Goal: Complete application form

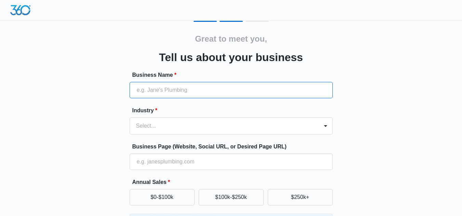
click at [173, 88] on input "Business Name *" at bounding box center [231, 90] width 203 height 16
type input "eCargo Skirt"
type input "[PHONE_NUMBER]"
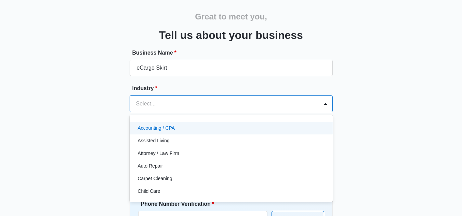
click at [185, 112] on div "49 results available. Use Up and Down to choose options, press Enter to select …" at bounding box center [231, 103] width 203 height 17
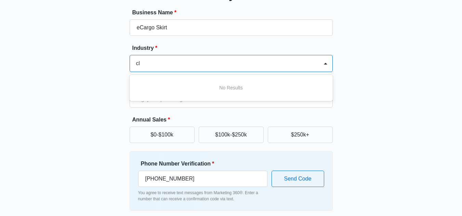
type input "c"
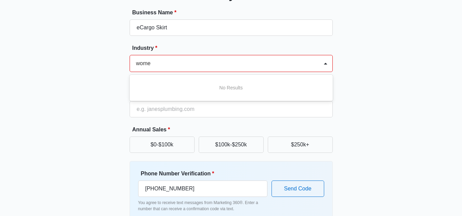
scroll to position [0, 0]
type input "w"
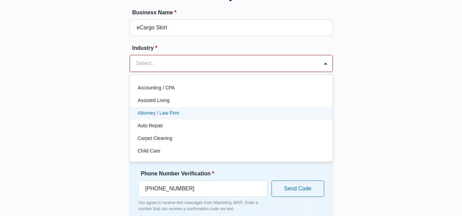
scroll to position [0, 0]
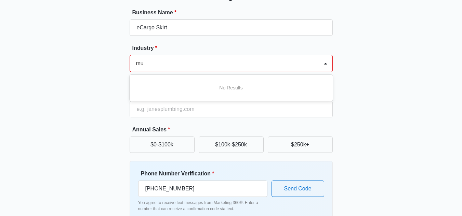
type input "m"
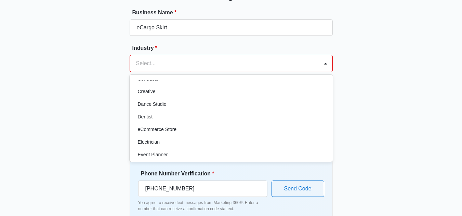
scroll to position [137, 0]
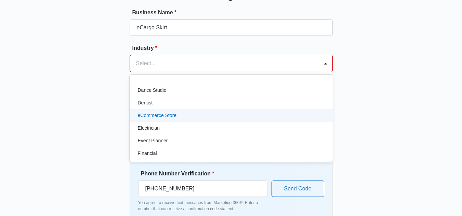
click at [178, 115] on div "eCommerce Store" at bounding box center [230, 115] width 185 height 7
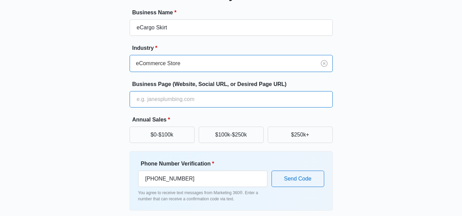
click at [183, 97] on input "Business Page (Website, Social URL, or Desired Page URL)" at bounding box center [231, 99] width 203 height 16
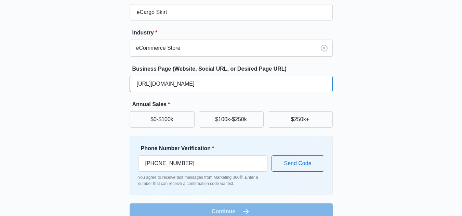
scroll to position [90, 0]
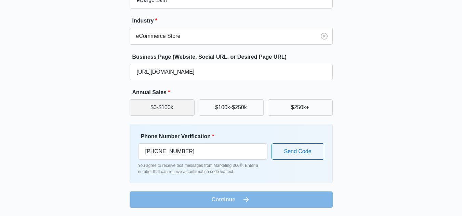
click at [174, 110] on button "$0-$100k" at bounding box center [162, 107] width 65 height 16
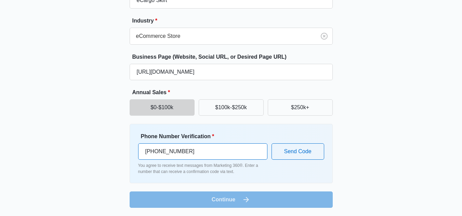
drag, startPoint x: 235, startPoint y: 151, endPoint x: 182, endPoint y: 151, distance: 53.0
click at [182, 151] on input "[PHONE_NUMBER]" at bounding box center [202, 152] width 129 height 16
click at [273, 172] on div "Phone Number Verification * [PHONE_NUMBER] You agree to receive text messages f…" at bounding box center [231, 154] width 186 height 42
click at [236, 150] on input "[PHONE_NUMBER]" at bounding box center [202, 152] width 129 height 16
click at [225, 151] on input "[PHONE_NUMBER]" at bounding box center [202, 152] width 129 height 16
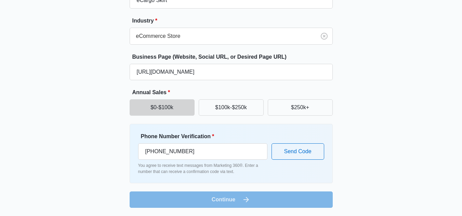
click at [240, 199] on form "Business Name * eCargo Skirt Industry * eCommerce Store Business Page (Website,…" at bounding box center [231, 94] width 203 height 227
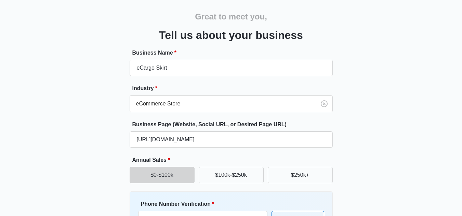
scroll to position [22, 0]
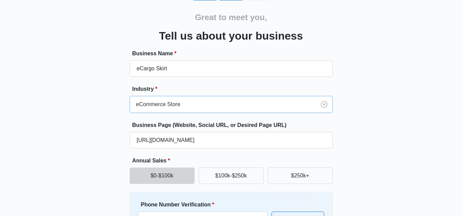
click at [210, 104] on div at bounding box center [221, 105] width 171 height 10
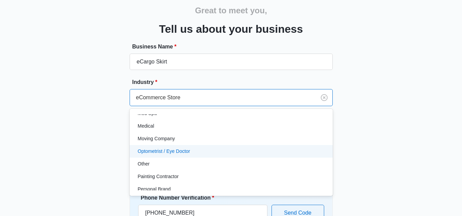
scroll to position [398, 0]
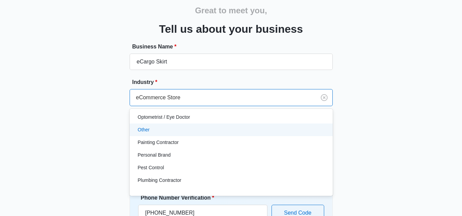
click at [164, 130] on div "Other" at bounding box center [230, 129] width 185 height 7
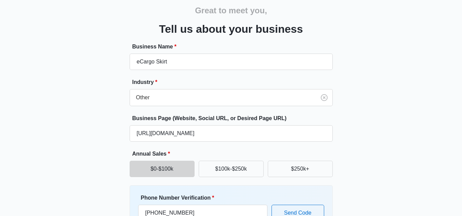
click at [358, 121] on div "Great to meet you, Tell us about your business Business Name * eCargo Skirt Ind…" at bounding box center [231, 130] width 410 height 277
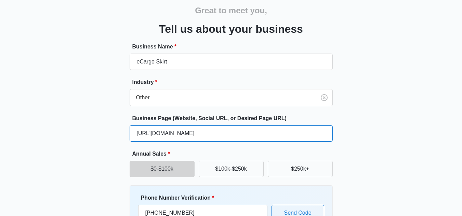
click at [247, 133] on input "[URL][DOMAIN_NAME]" at bounding box center [231, 133] width 203 height 16
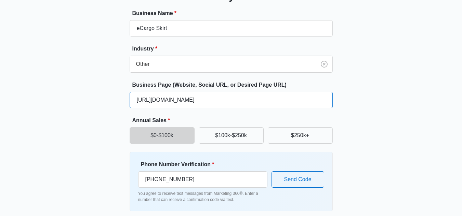
scroll to position [90, 0]
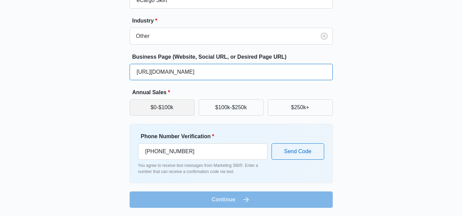
type input "[URL][DOMAIN_NAME]"
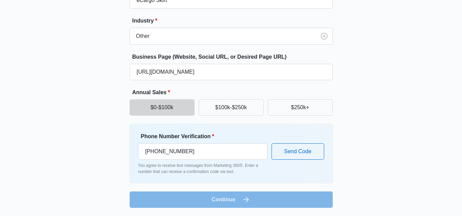
click at [177, 110] on button "$0-$100k" at bounding box center [162, 107] width 65 height 16
click at [243, 202] on form "Business Name * eCargo Skirt Industry * Other Business Page (Website, Social UR…" at bounding box center [231, 94] width 203 height 227
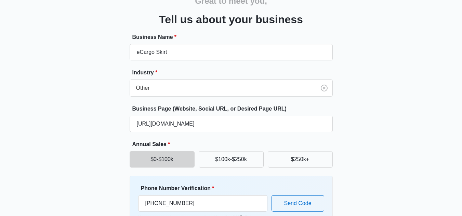
scroll to position [0, 0]
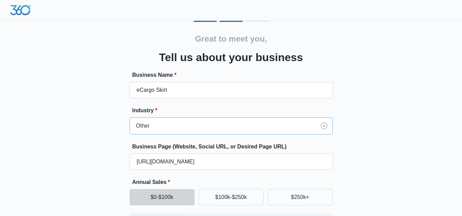
click at [224, 128] on div "Other" at bounding box center [231, 126] width 203 height 17
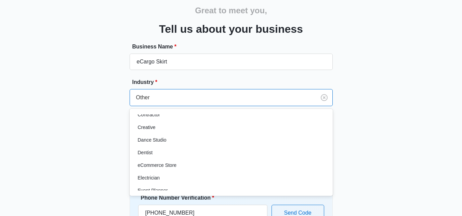
scroll to position [137, 0]
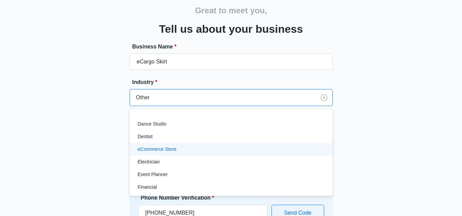
click at [171, 148] on p "eCommerce Store" at bounding box center [157, 149] width 39 height 7
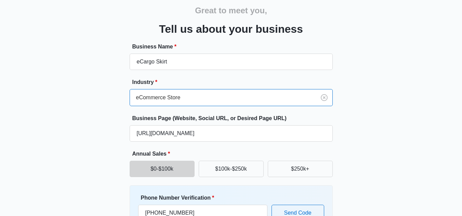
click at [402, 130] on div "Great to meet you, Tell us about your business Business Name * eCargo Skirt Ind…" at bounding box center [231, 130] width 410 height 277
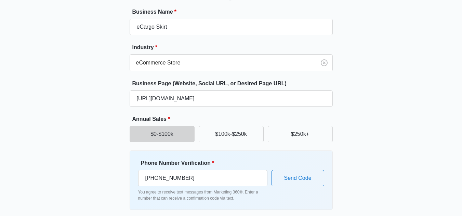
scroll to position [90, 0]
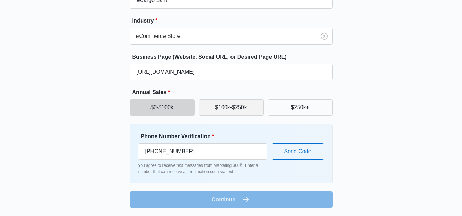
click at [241, 112] on button "$100k-$250k" at bounding box center [231, 107] width 65 height 16
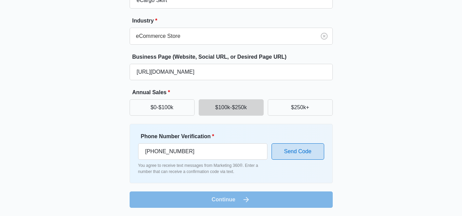
click at [292, 157] on button "Send Code" at bounding box center [297, 152] width 53 height 16
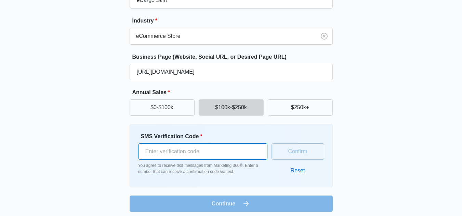
click at [216, 150] on input "SMS Verification Code *" at bounding box center [202, 152] width 129 height 16
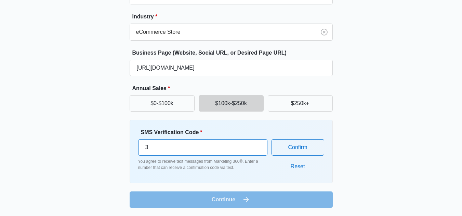
type input "3"
